Goal: Check status: Check status

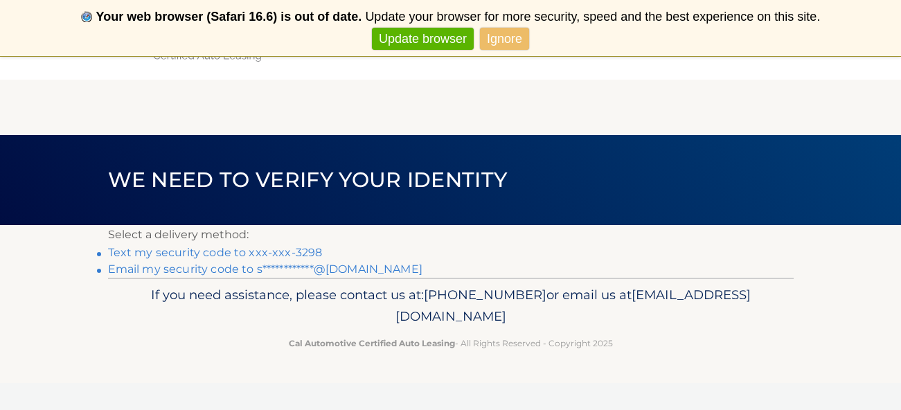
click at [305, 246] on link "Text my security code to xxx-xxx-3298" at bounding box center [215, 252] width 215 height 13
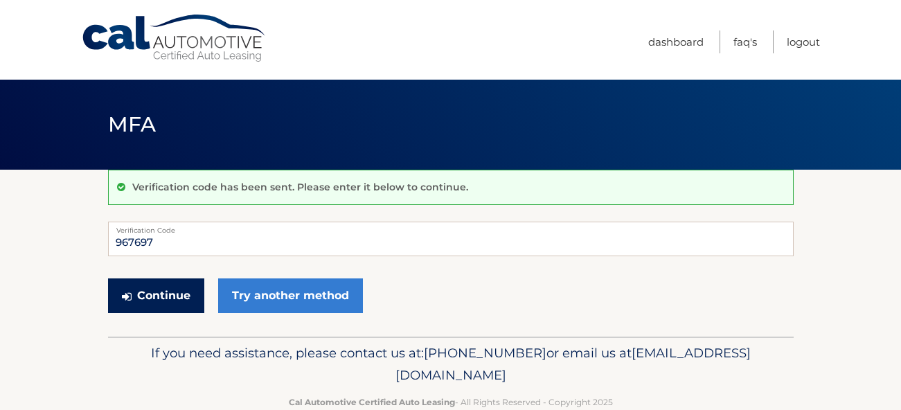
type input "967697"
click at [150, 289] on button "Continue" at bounding box center [156, 295] width 96 height 35
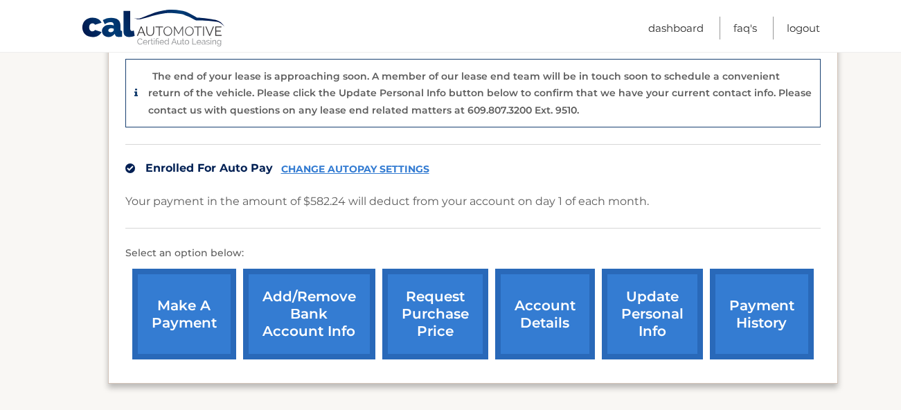
scroll to position [366, 0]
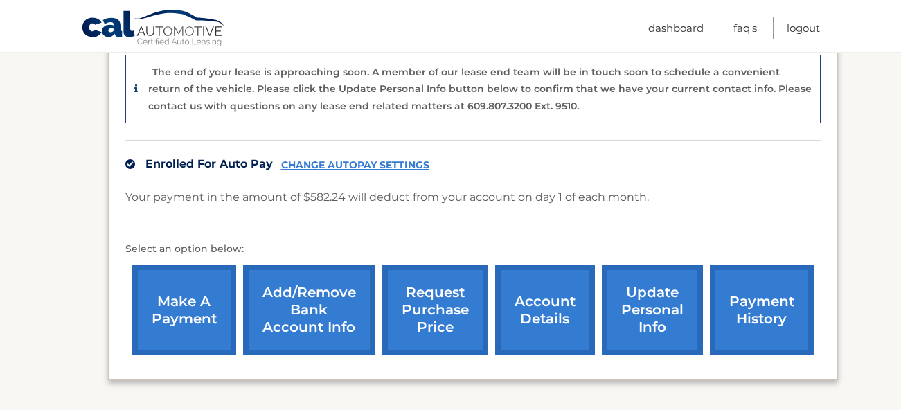
click at [526, 290] on link "account details" at bounding box center [545, 310] width 100 height 91
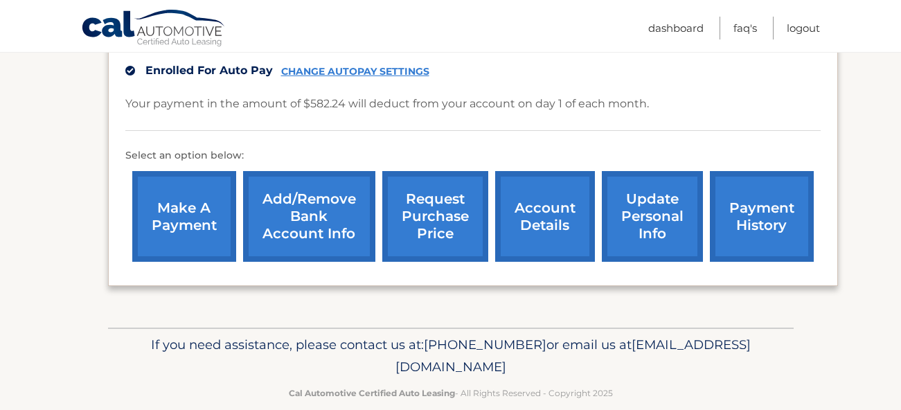
scroll to position [458, 0]
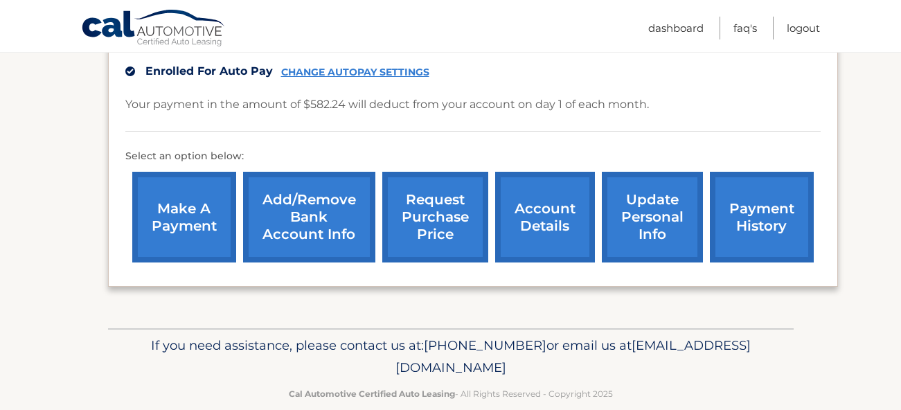
click at [543, 193] on link "account details" at bounding box center [545, 217] width 100 height 91
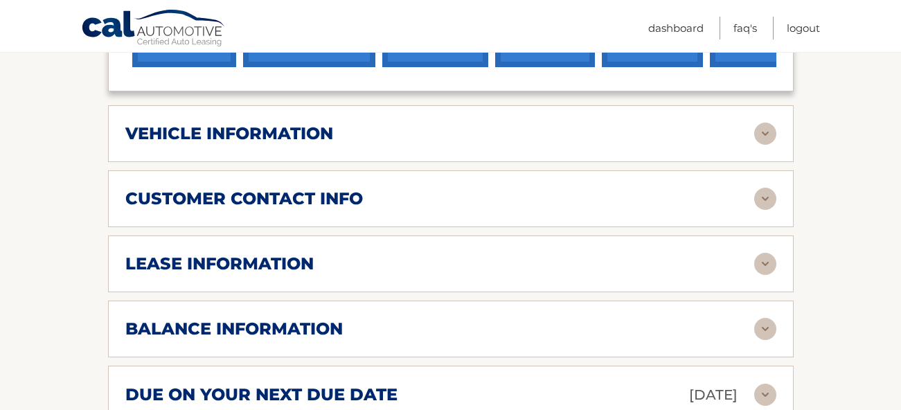
scroll to position [577, 0]
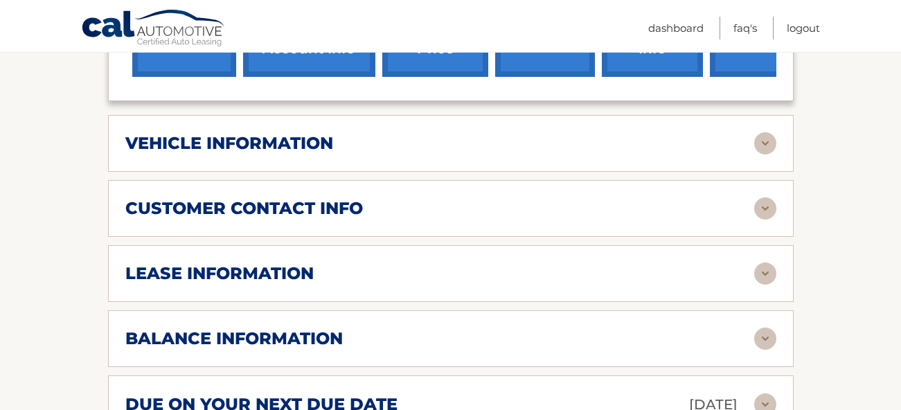
click at [494, 263] on div "lease information" at bounding box center [439, 273] width 629 height 21
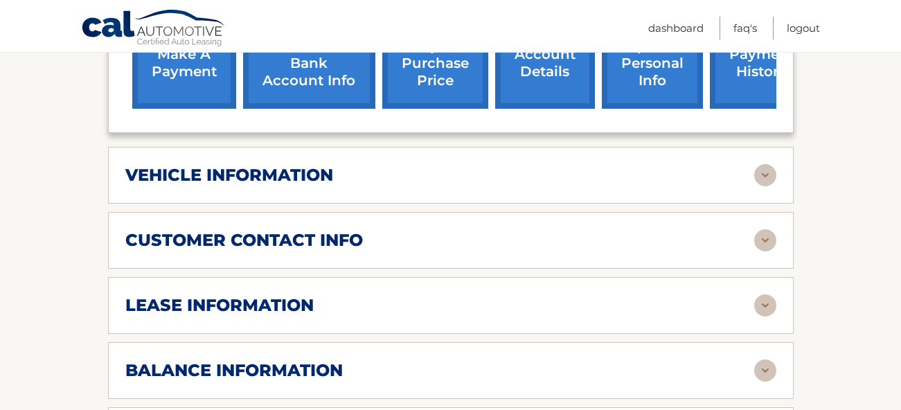
scroll to position [555, 0]
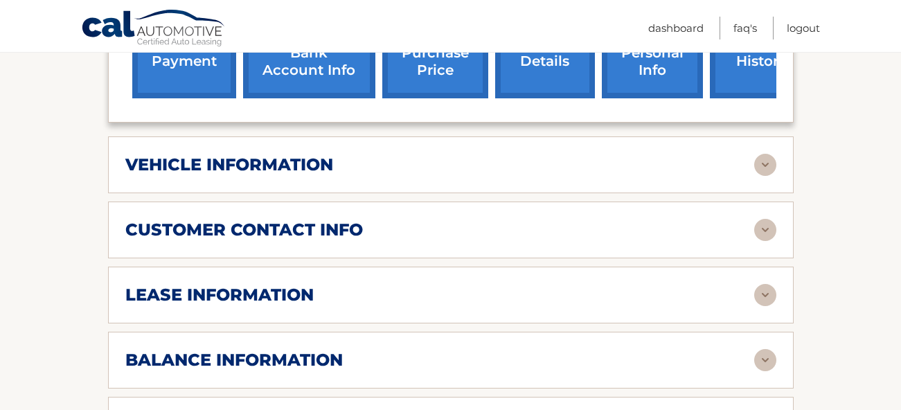
click at [394, 285] on div "lease information" at bounding box center [439, 295] width 629 height 21
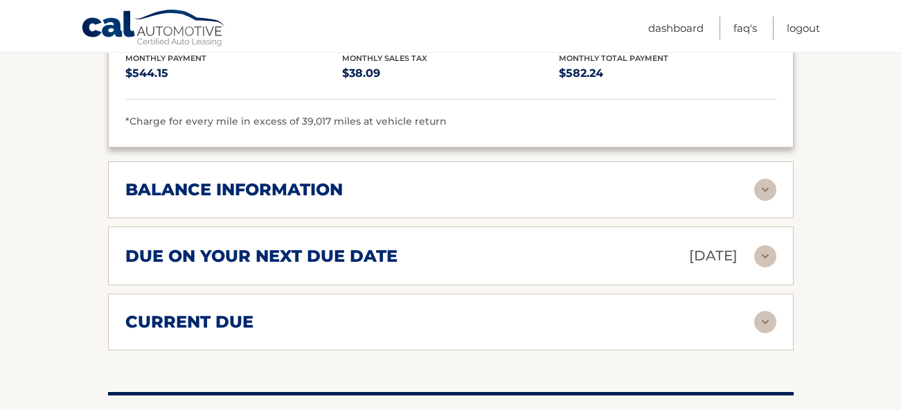
scroll to position [996, 0]
